Goal: Task Accomplishment & Management: Use online tool/utility

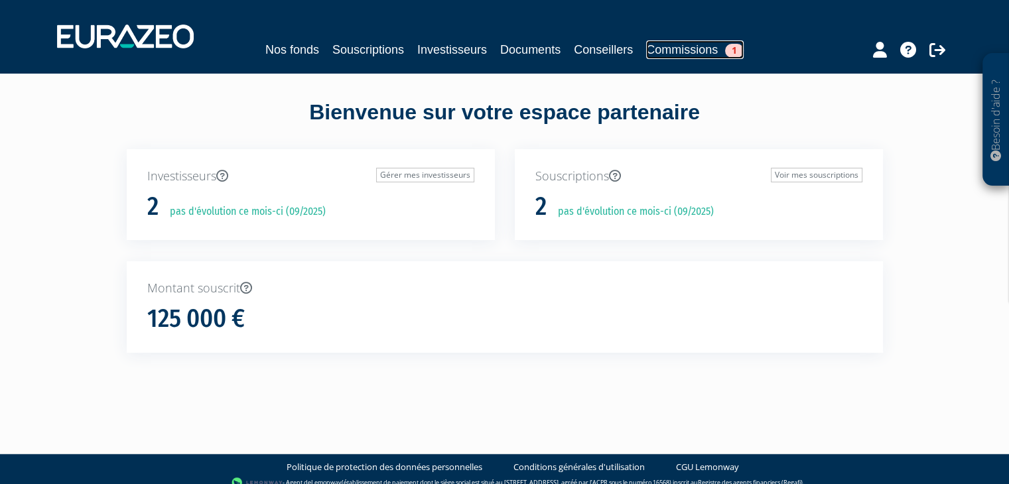
click at [699, 48] on link "Commissions 1" at bounding box center [695, 49] width 98 height 19
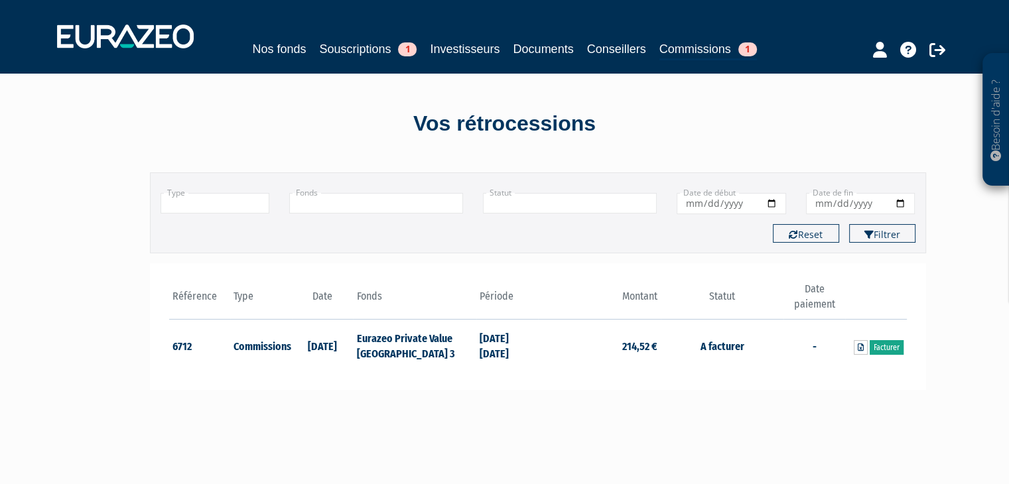
click at [884, 348] on link "Facturer" at bounding box center [887, 347] width 34 height 15
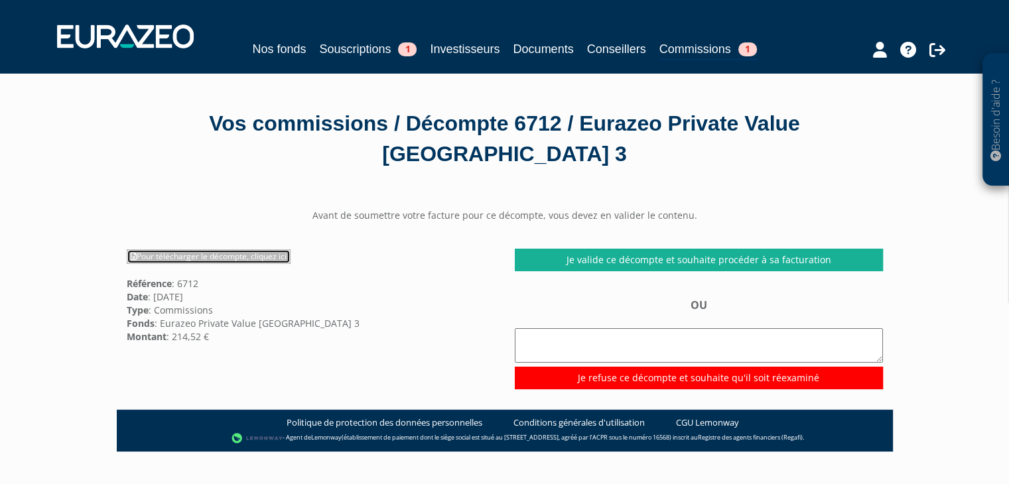
click at [211, 257] on link "Pour télécharger le décompte, cliquez ici" at bounding box center [209, 256] width 164 height 15
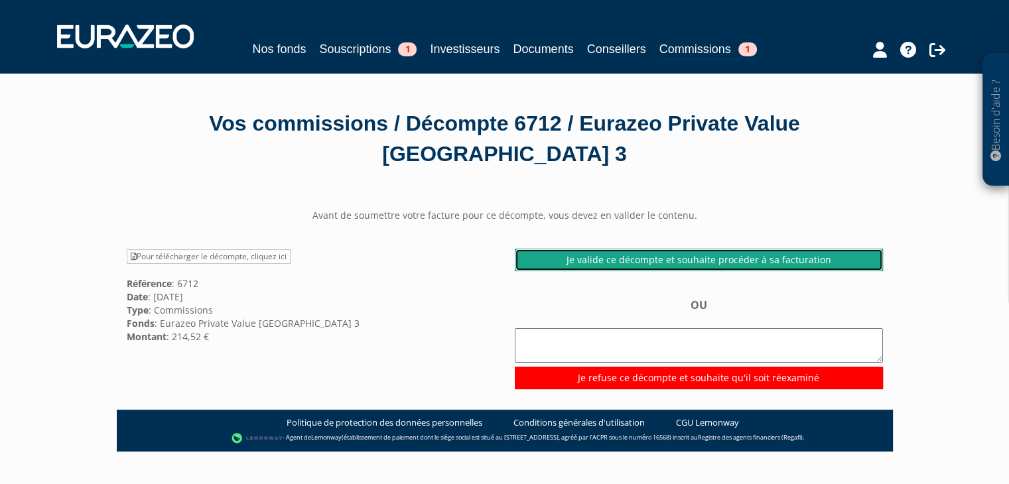
click at [687, 258] on link "Je valide ce décompte et souhaite procéder à sa facturation" at bounding box center [699, 260] width 368 height 23
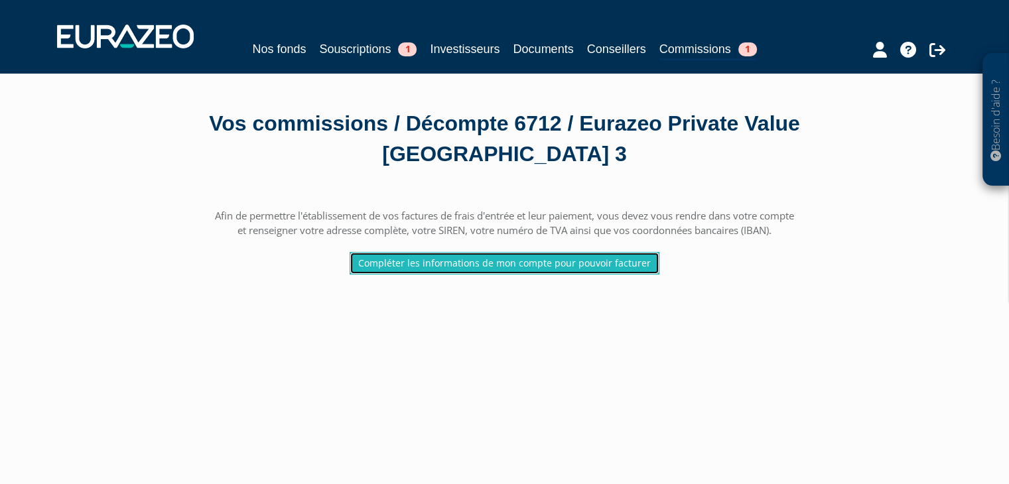
click at [502, 267] on link "Compléter les informations de mon compte pour pouvoir facturer" at bounding box center [505, 263] width 310 height 23
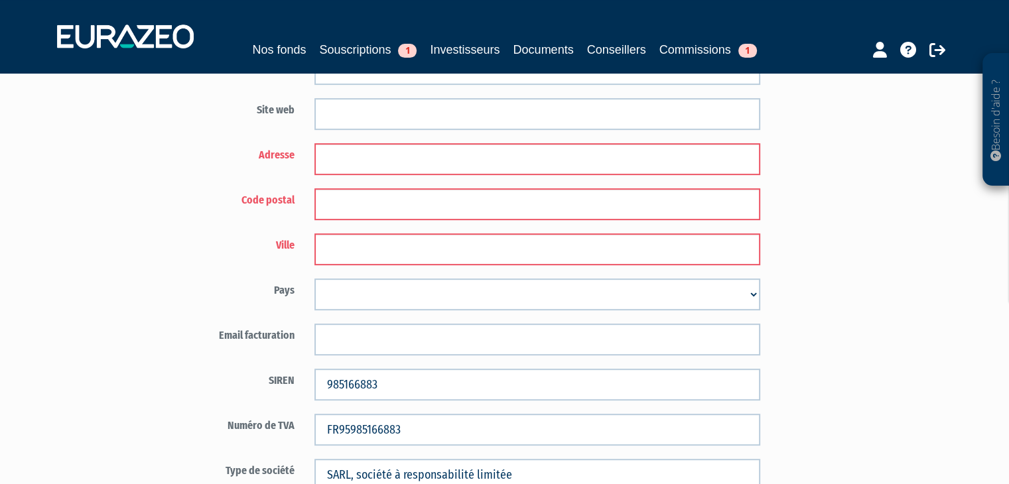
scroll to position [494, 0]
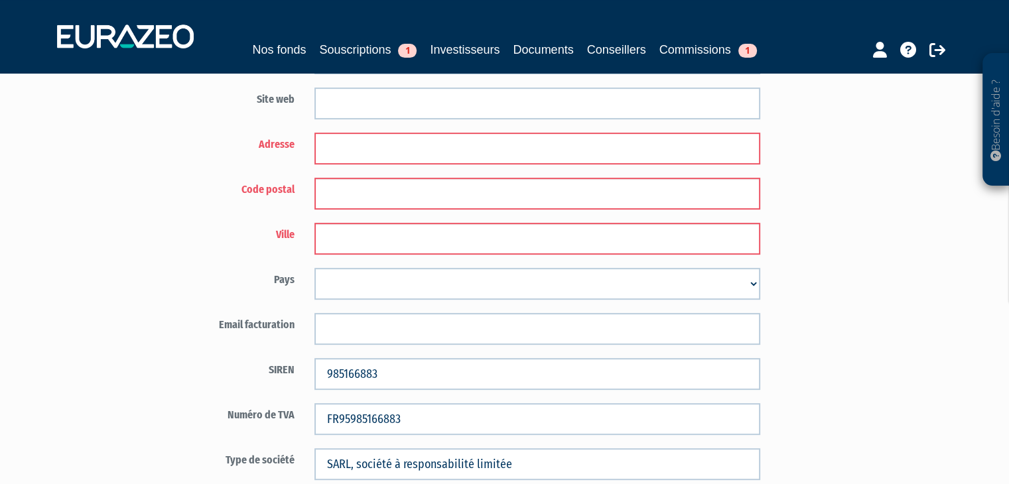
click at [347, 147] on input "text" at bounding box center [537, 149] width 446 height 32
type input "2 place de la brèche"
click at [348, 190] on input "text" at bounding box center [537, 194] width 446 height 32
type input "78000"
click at [348, 237] on input "text" at bounding box center [537, 239] width 446 height 32
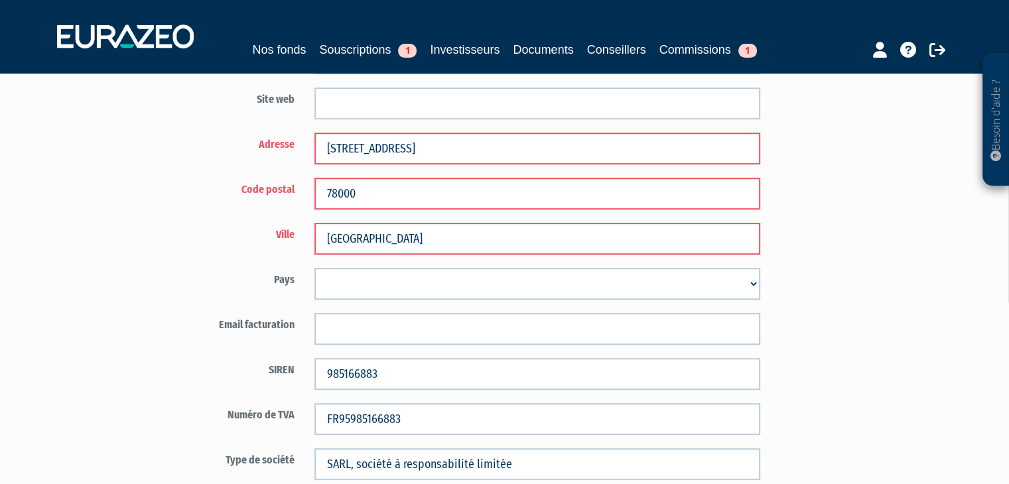
type input "Versailles"
click at [865, 247] on div "Code distributeur 2271 24003751 christophe@mativongp.fr" at bounding box center [538, 219] width 776 height 1109
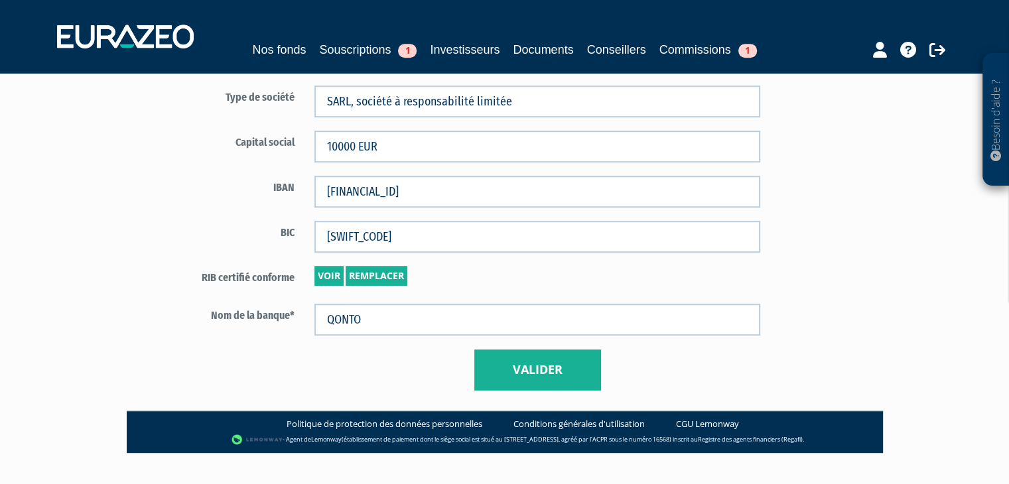
scroll to position [861, 0]
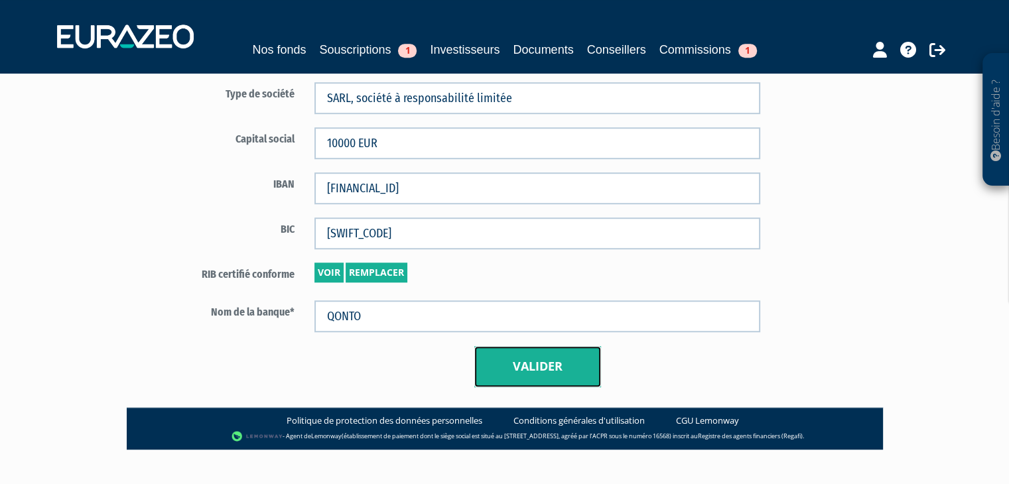
click at [535, 367] on button "Valider" at bounding box center [537, 366] width 127 height 41
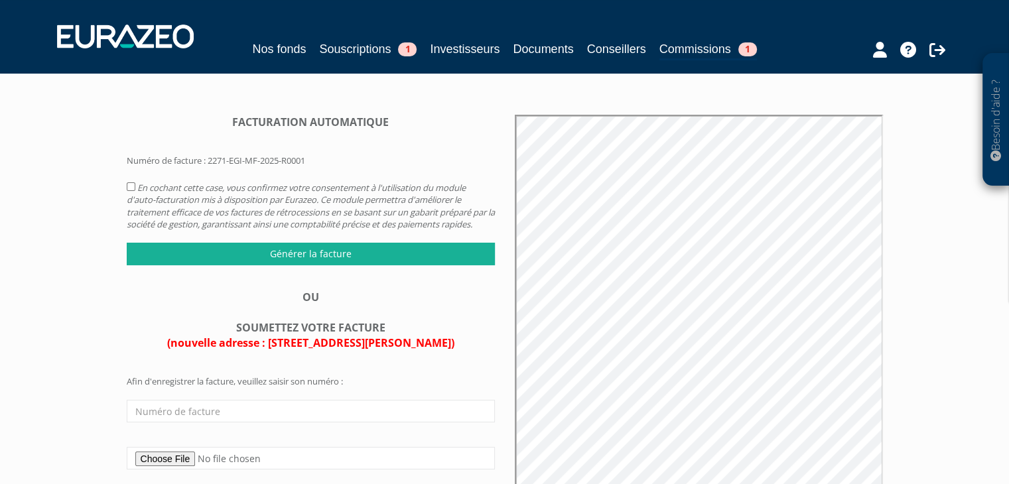
scroll to position [93, 0]
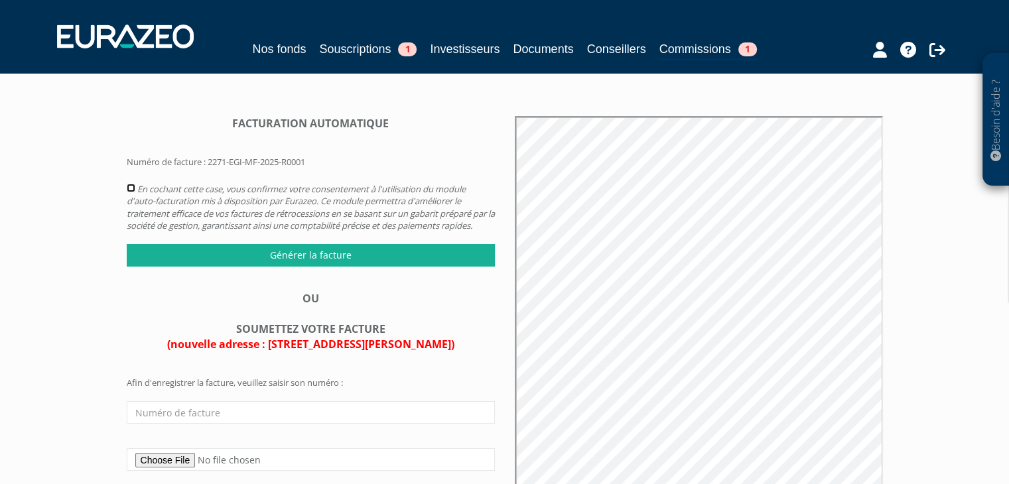
click at [129, 186] on input "checkbox" at bounding box center [131, 188] width 9 height 9
checkbox input "true"
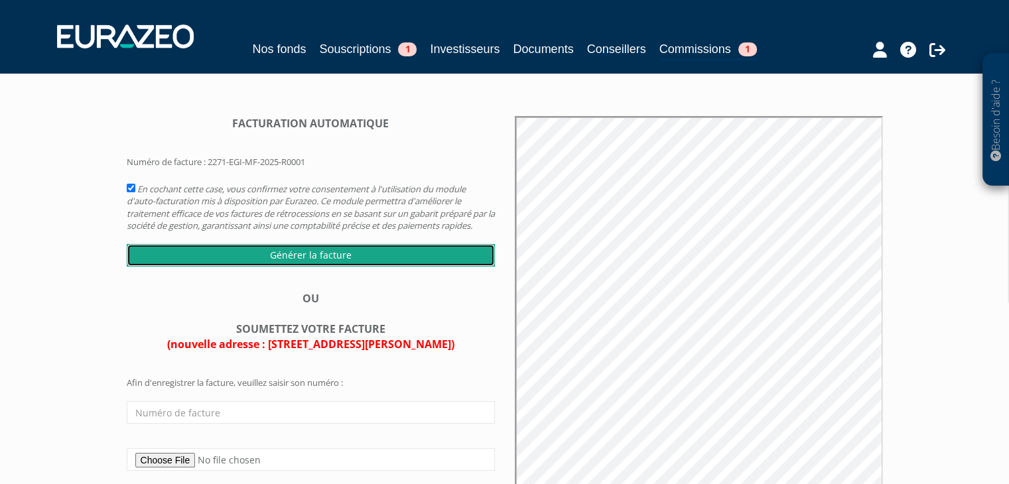
click at [316, 264] on input "Générer la facture" at bounding box center [311, 255] width 368 height 23
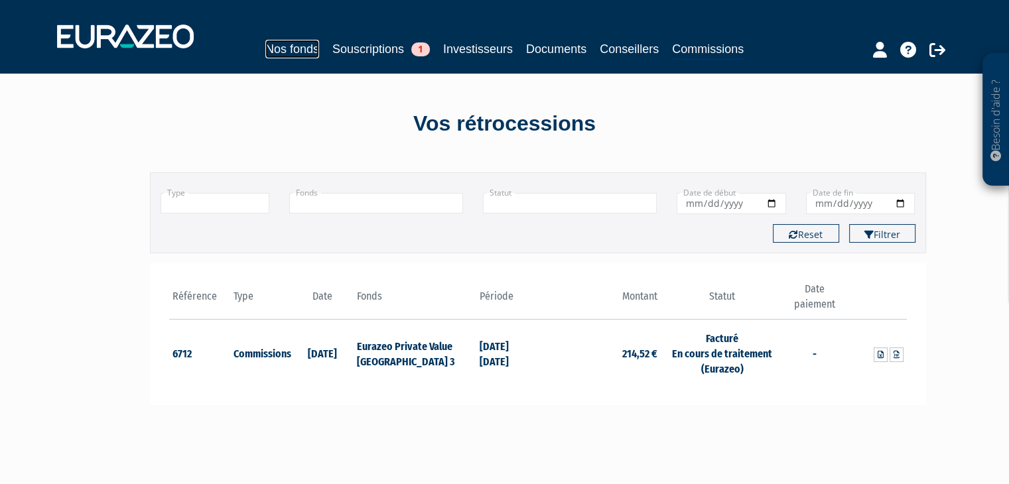
click at [294, 46] on link "Nos fonds" at bounding box center [292, 49] width 54 height 19
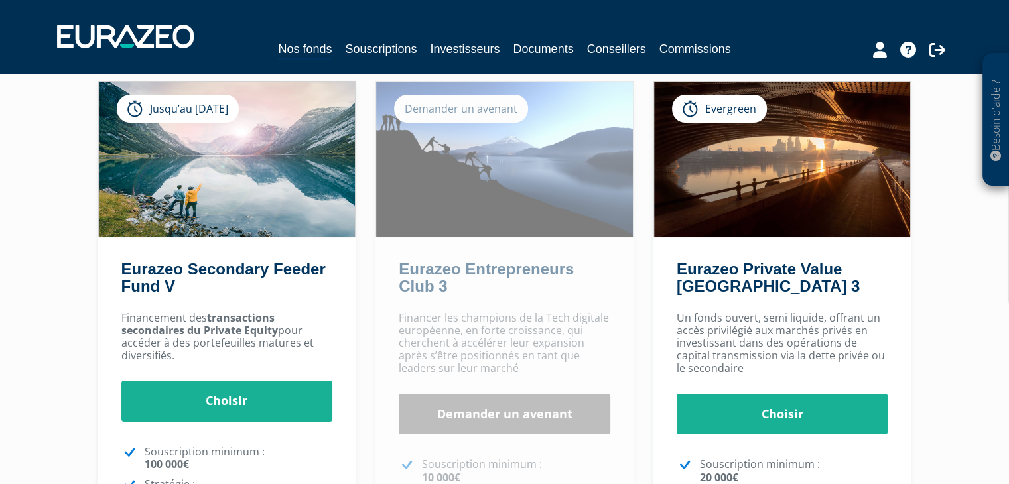
scroll to position [86, 0]
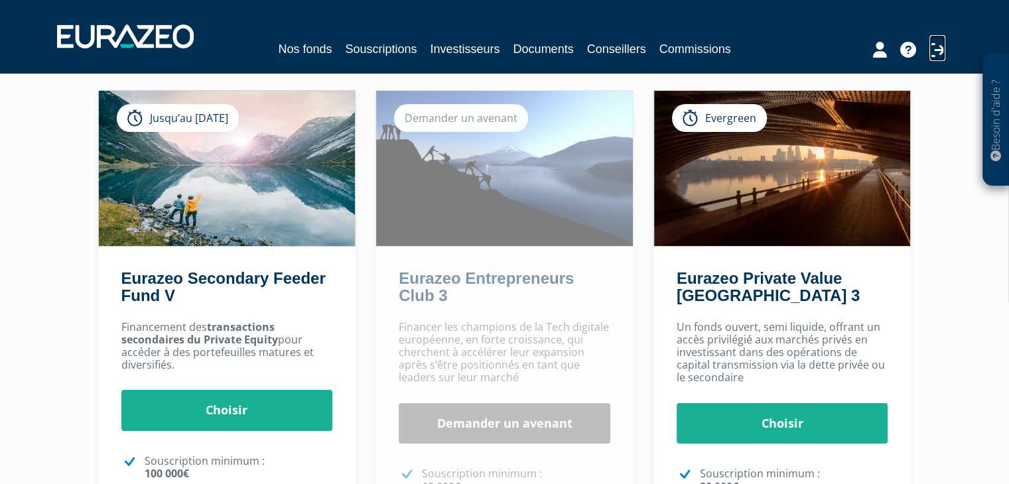
click at [938, 52] on icon at bounding box center [938, 50] width 16 height 16
